Goal: Task Accomplishment & Management: Manage account settings

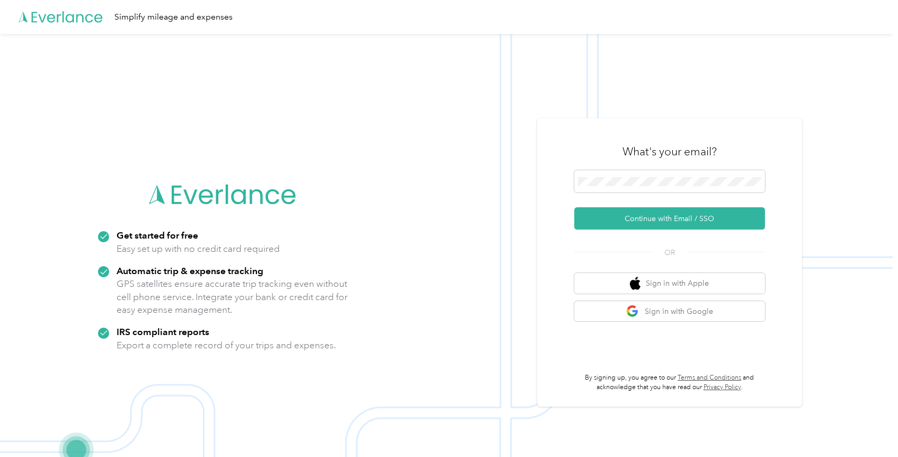
click at [661, 215] on button "Continue with Email / SSO" at bounding box center [669, 218] width 191 height 22
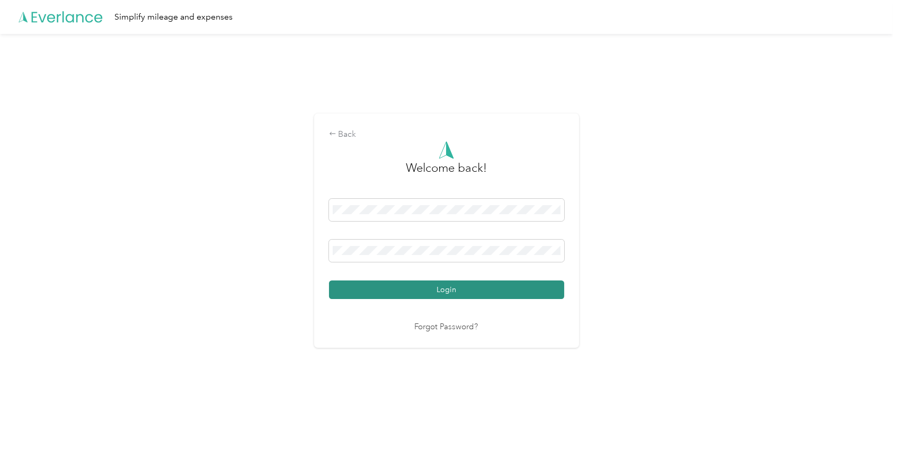
click at [467, 285] on button "Login" at bounding box center [446, 289] width 235 height 19
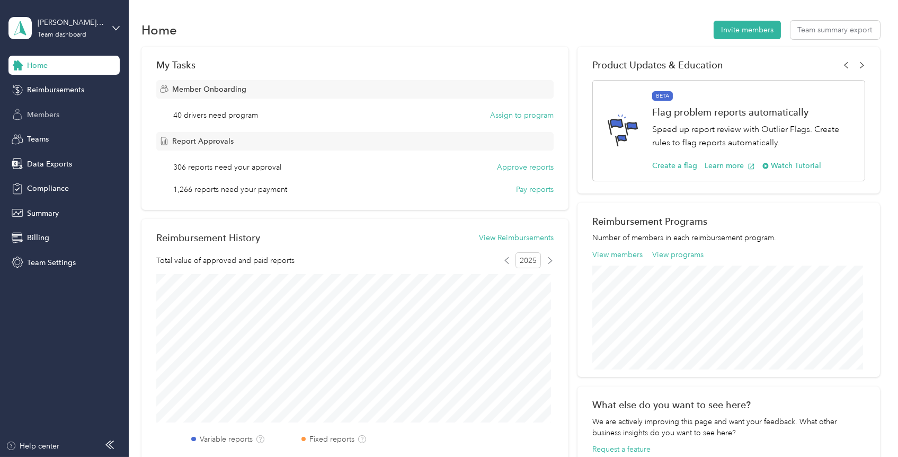
drag, startPoint x: 39, startPoint y: 106, endPoint x: 100, endPoint y: 119, distance: 62.1
click at [40, 106] on div "Members" at bounding box center [63, 114] width 111 height 19
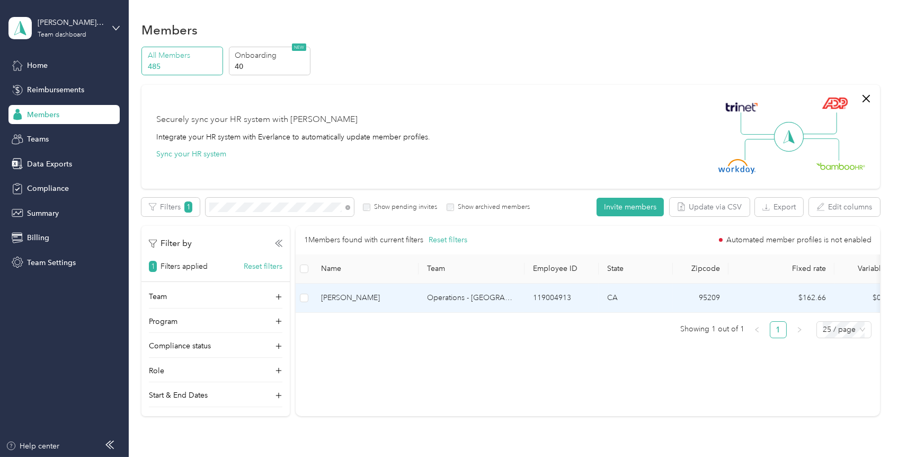
click at [356, 296] on span "[PERSON_NAME]" at bounding box center [365, 298] width 89 height 12
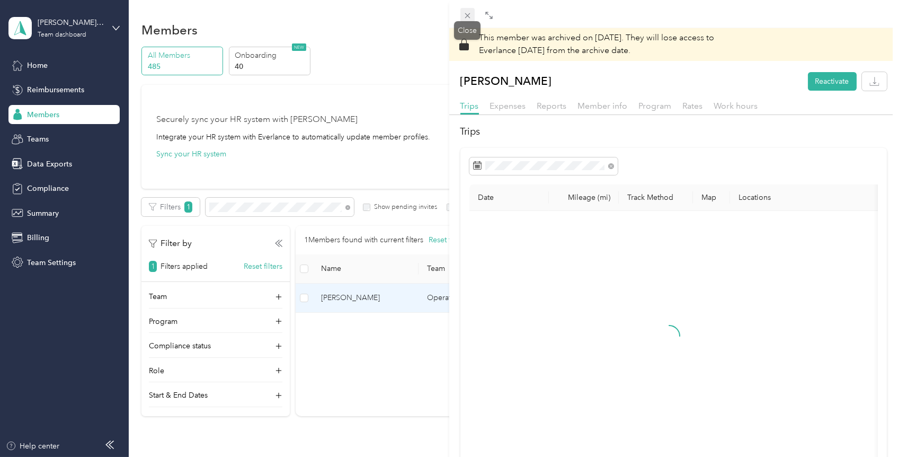
click at [469, 21] on div "Close" at bounding box center [467, 30] width 26 height 19
click at [466, 15] on icon at bounding box center [467, 15] width 9 height 9
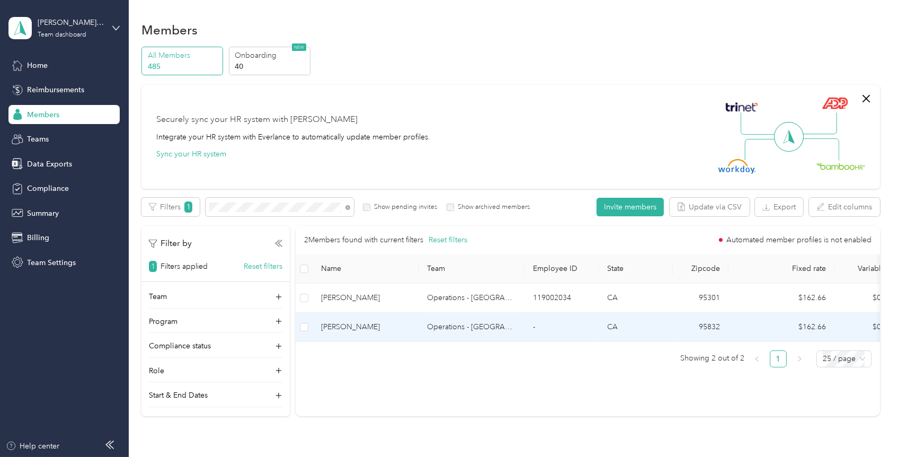
click at [335, 330] on span "[PERSON_NAME]" at bounding box center [365, 327] width 89 height 12
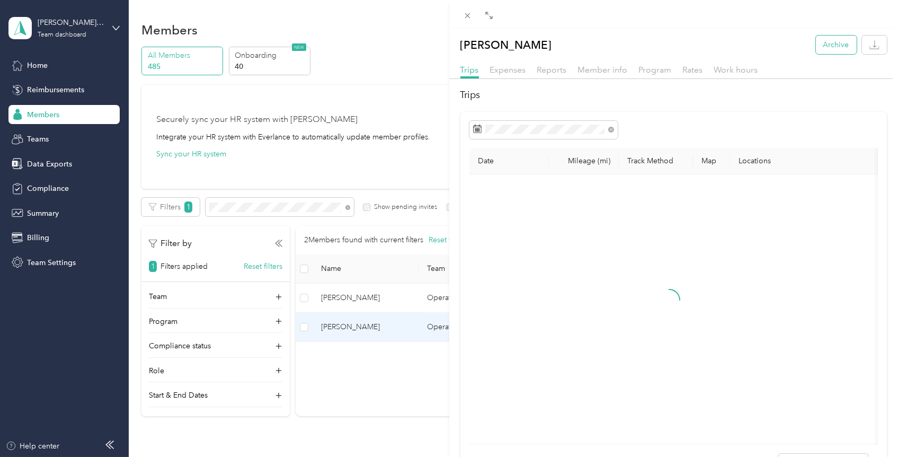
click at [819, 44] on button "Archive" at bounding box center [836, 44] width 41 height 19
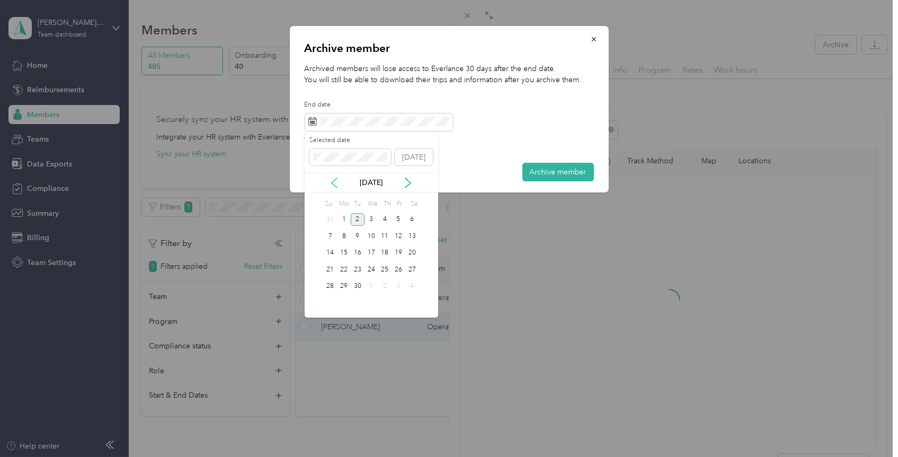
click at [334, 184] on icon at bounding box center [334, 183] width 5 height 10
click at [401, 283] on div "29" at bounding box center [399, 286] width 14 height 13
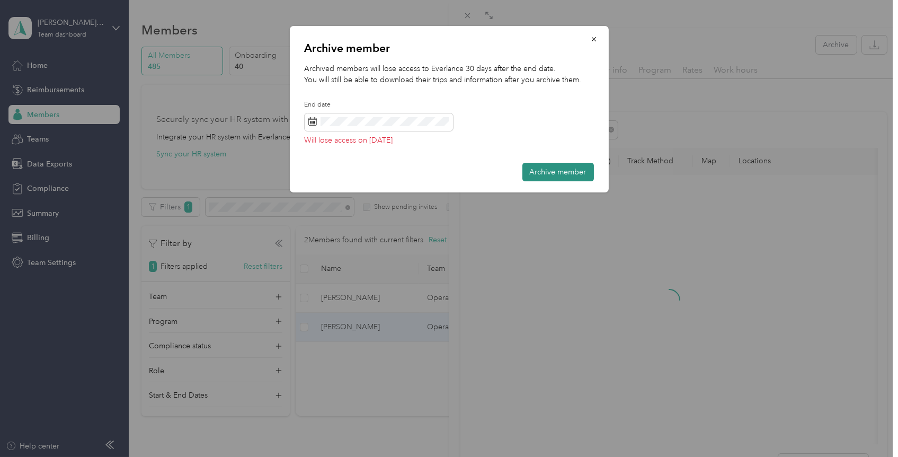
click at [554, 163] on button "Archive member" at bounding box center [558, 172] width 72 height 19
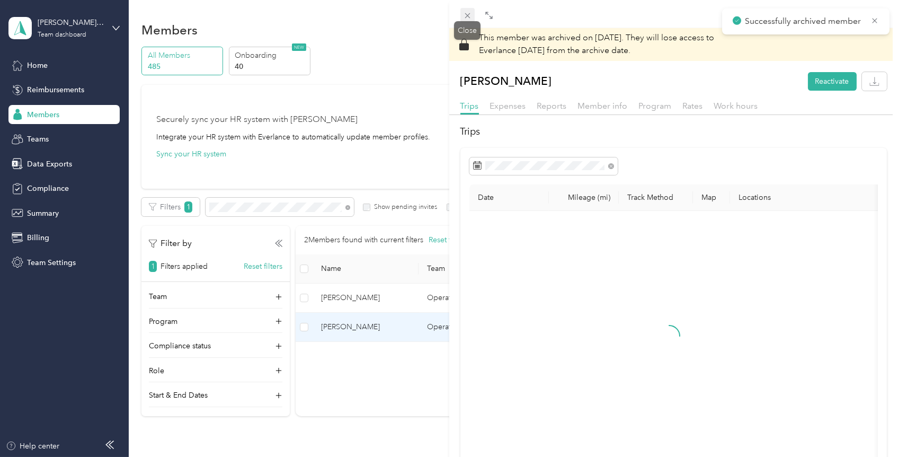
click at [470, 17] on icon at bounding box center [467, 15] width 9 height 9
